Goal: Transaction & Acquisition: Purchase product/service

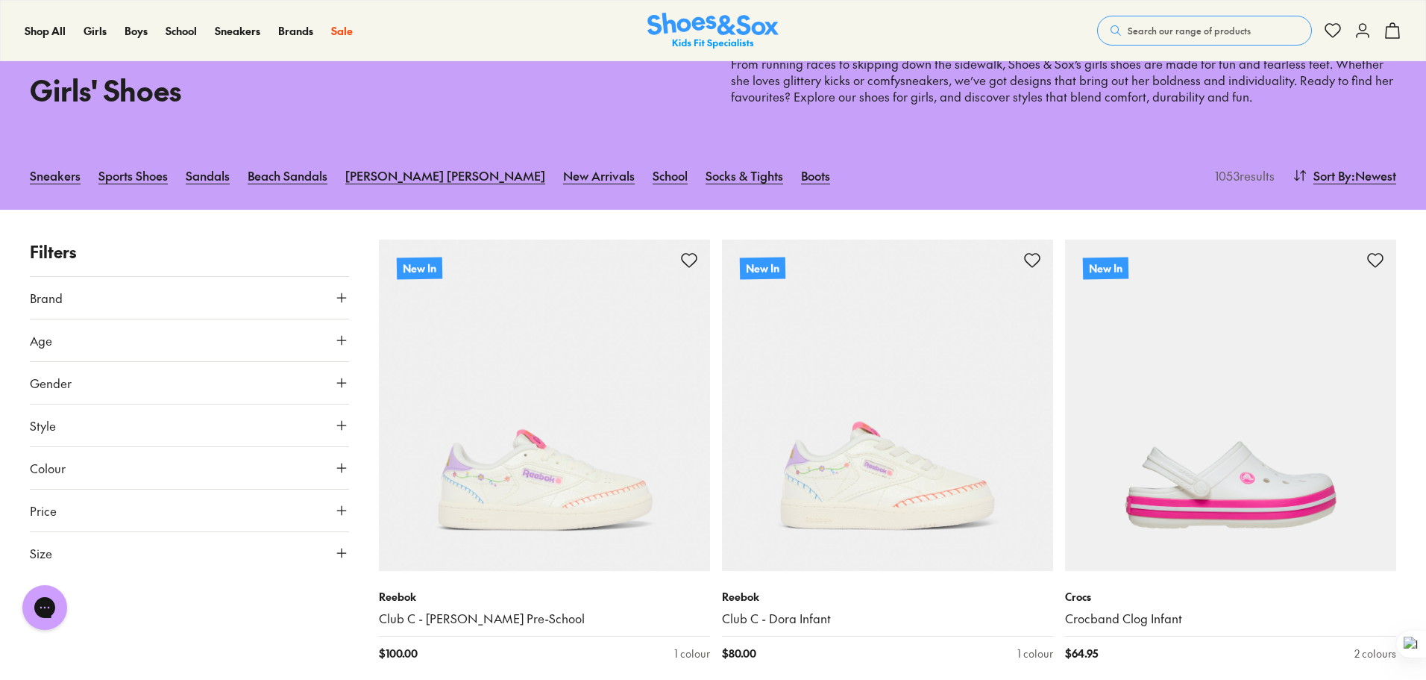
click at [342, 542] on button "Size" at bounding box center [189, 553] width 319 height 42
click at [69, 618] on div "Close dialog Join the FREE Fit Club & Get 10% Back Sign up to join our FREE Fit…" at bounding box center [716, 340] width 1432 height 680
click at [62, 621] on div "Chat with us" at bounding box center [45, 607] width 60 height 55
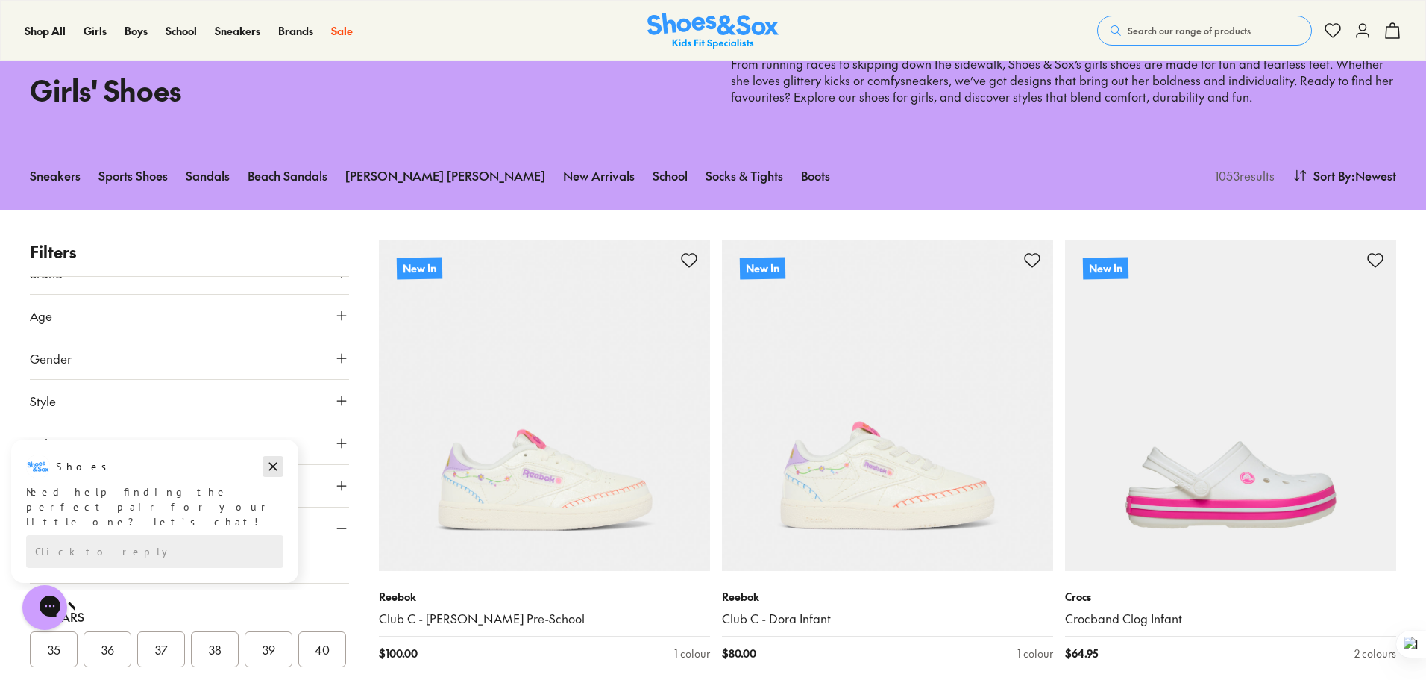
click at [278, 463] on icon "Dismiss campaign" at bounding box center [273, 466] width 15 height 18
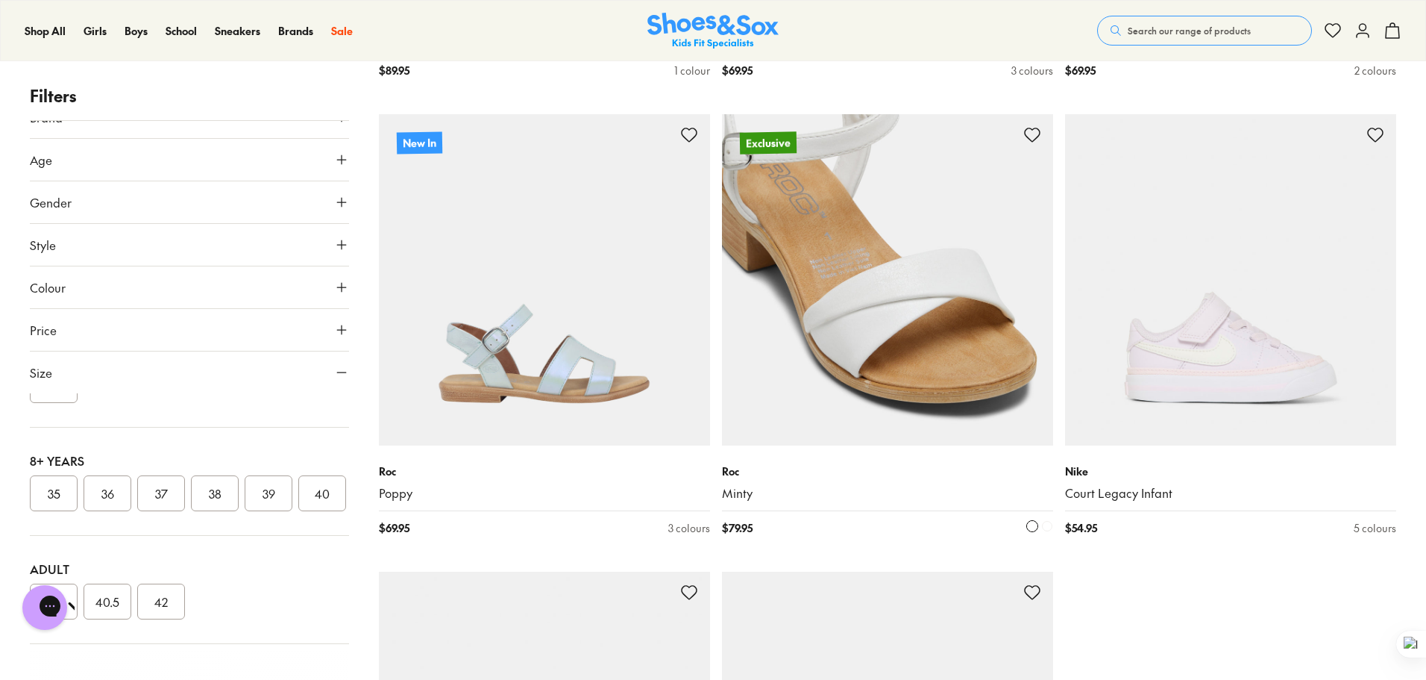
scroll to position [4327, 0]
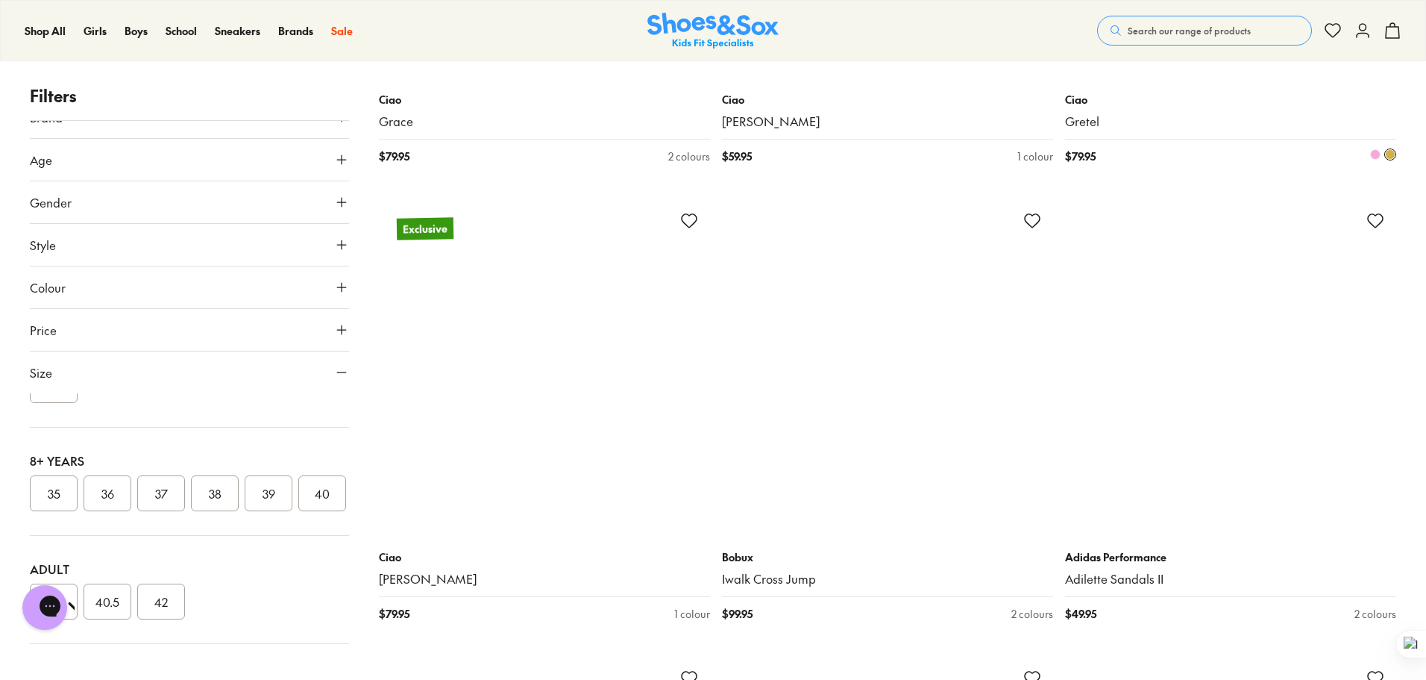
scroll to position [8803, 0]
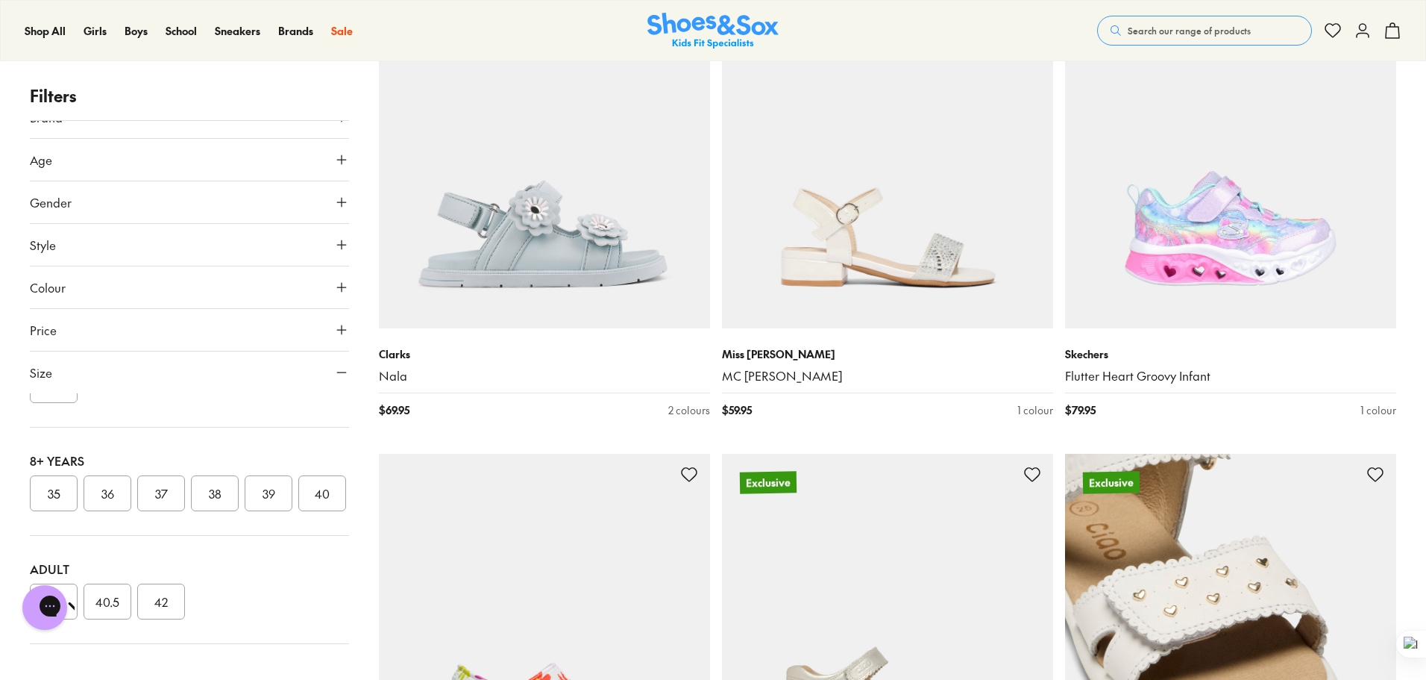
scroll to position [13951, 0]
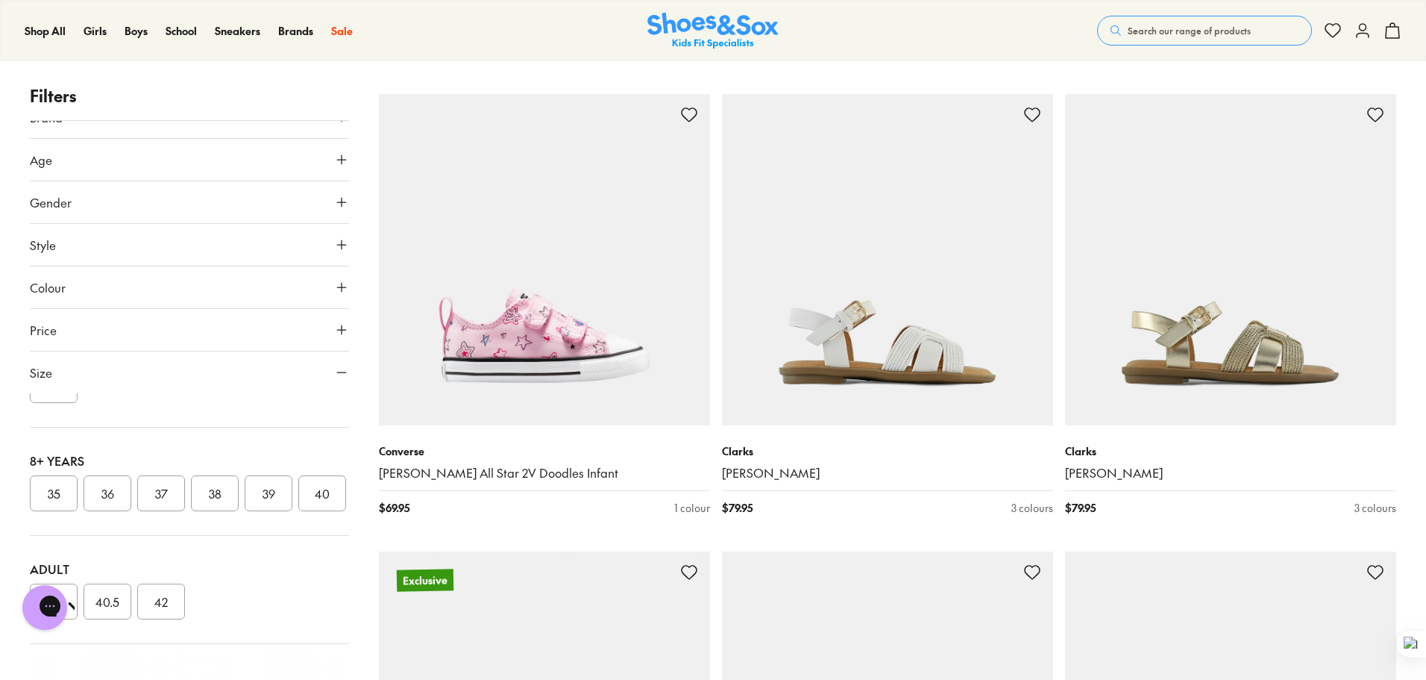
scroll to position [15890, 0]
